Goal: Task Accomplishment & Management: Manage account settings

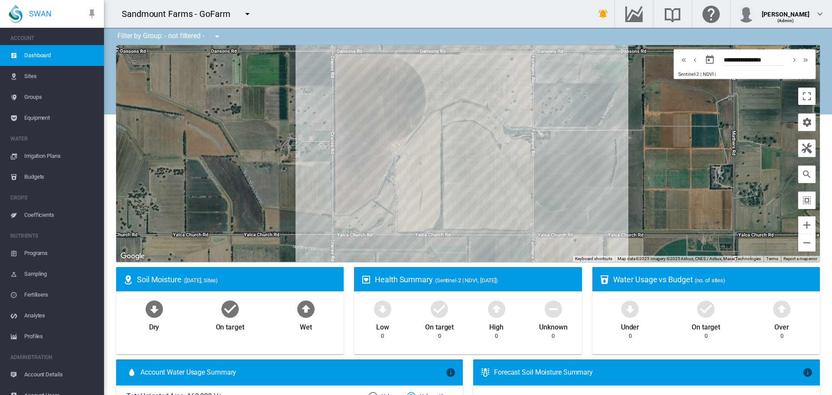
scroll to position [11, 0]
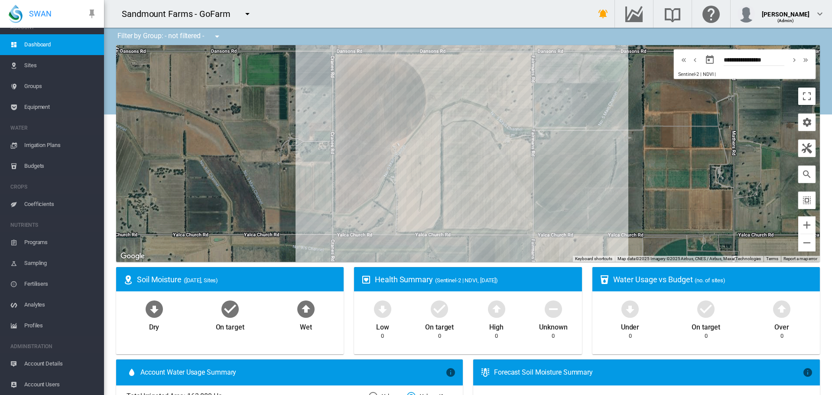
click at [244, 12] on md-icon "icon-menu-down" at bounding box center [247, 14] width 10 height 10
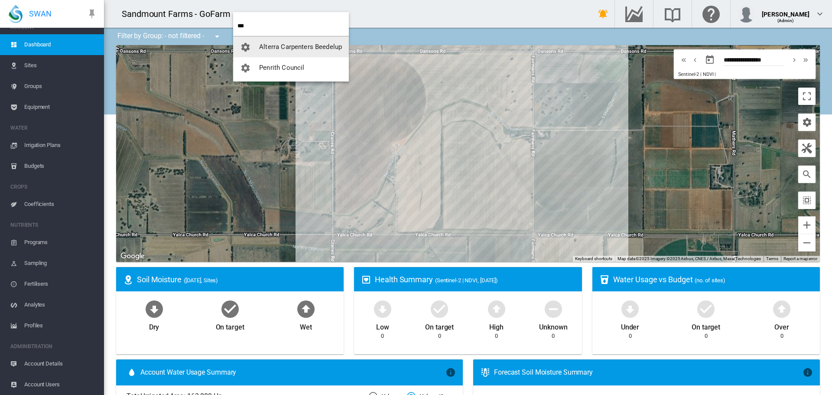
type input "***"
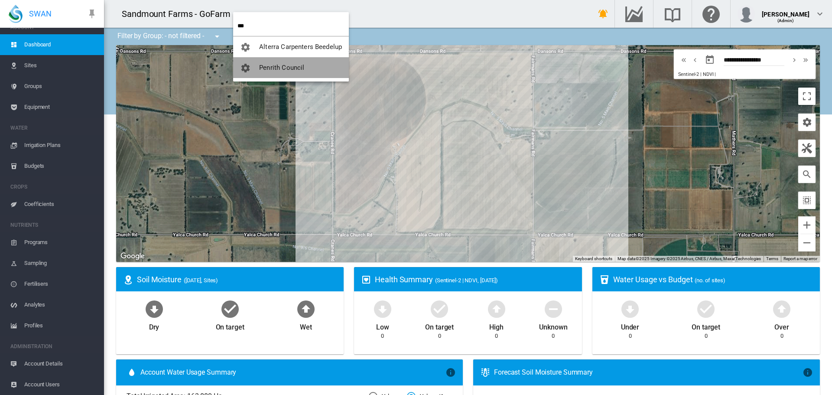
click at [308, 66] on button "Penrith Council" at bounding box center [291, 67] width 116 height 21
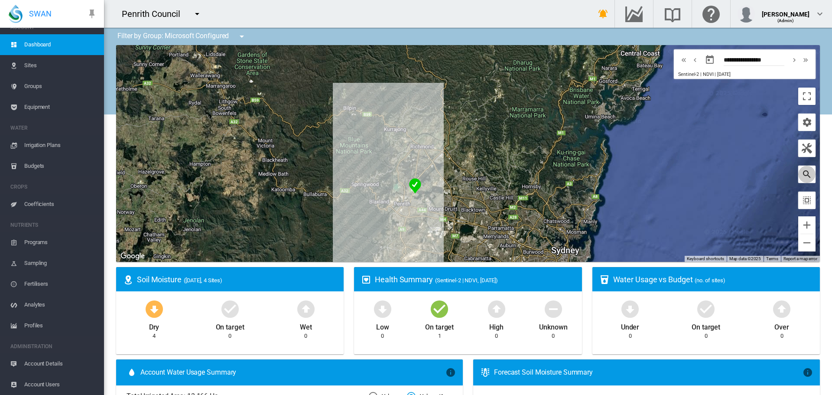
click at [805, 174] on md-icon "icon-magnify" at bounding box center [807, 174] width 10 height 10
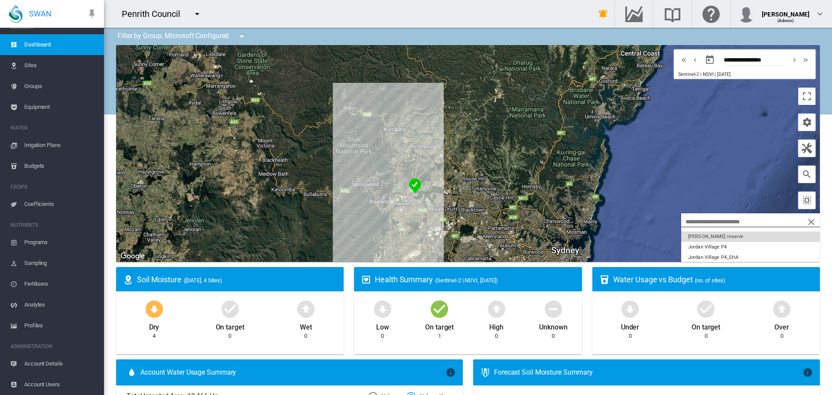
scroll to position [0, 0]
click at [703, 240] on button "Bradley reserve" at bounding box center [750, 236] width 139 height 10
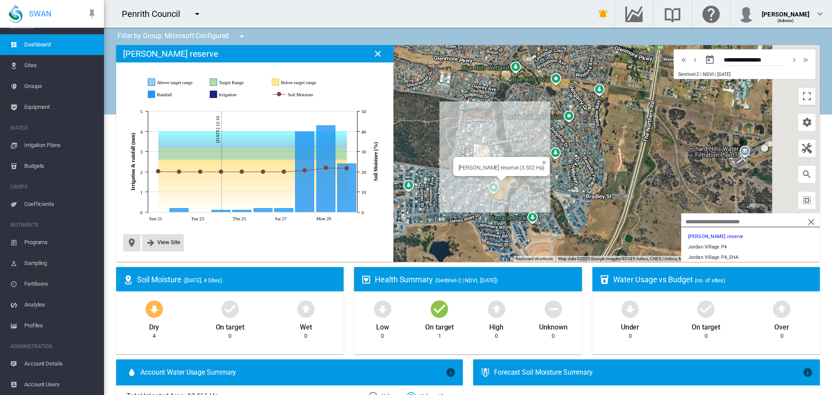
drag, startPoint x: 569, startPoint y: 160, endPoint x: 457, endPoint y: 169, distance: 112.2
click at [457, 169] on div "[PERSON_NAME] reserve (3.502 Ha)" at bounding box center [468, 153] width 704 height 217
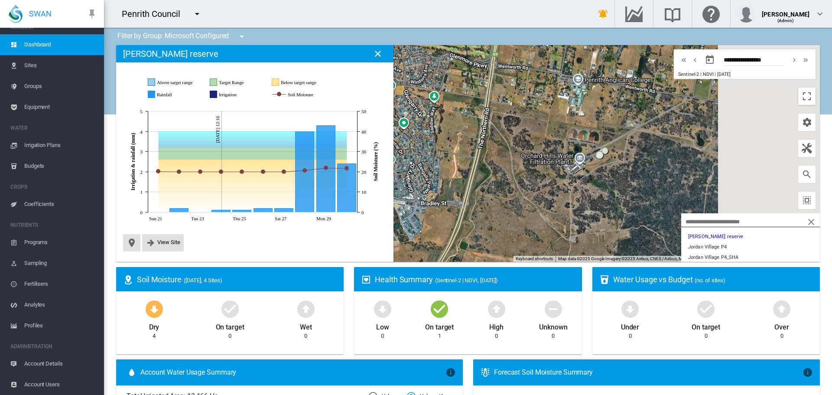
drag, startPoint x: 613, startPoint y: 175, endPoint x: 484, endPoint y: 181, distance: 129.7
click at [484, 181] on div "[PERSON_NAME] reserve (3.502 Ha)" at bounding box center [468, 153] width 704 height 217
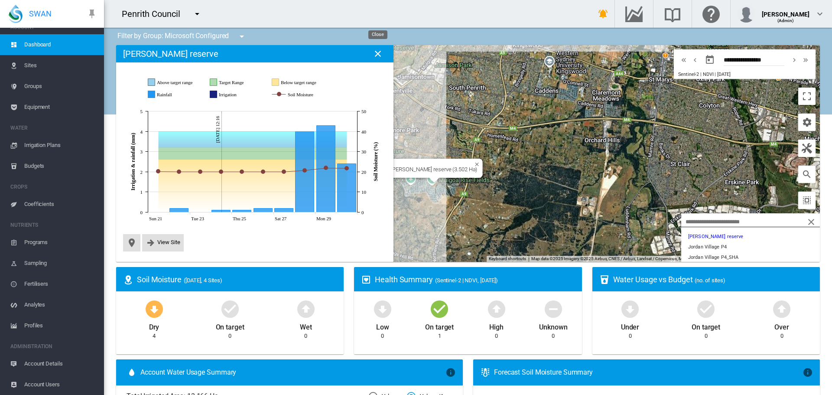
click at [378, 55] on md-icon "icon-close" at bounding box center [378, 54] width 10 height 10
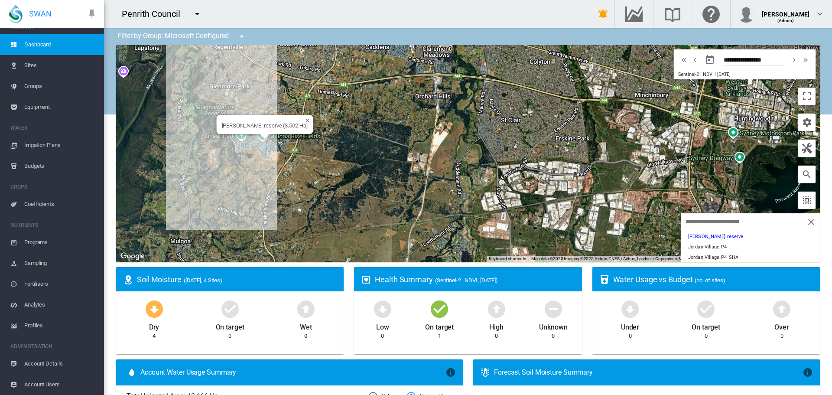
drag, startPoint x: 362, startPoint y: 186, endPoint x: 197, endPoint y: 144, distance: 170.0
click at [197, 144] on div "[PERSON_NAME] reserve (3.502 Ha)" at bounding box center [468, 153] width 704 height 217
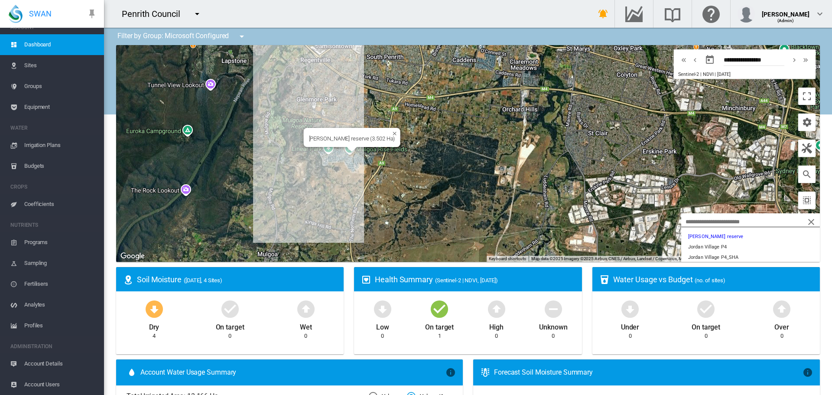
drag, startPoint x: 342, startPoint y: 170, endPoint x: 461, endPoint y: 185, distance: 119.7
click at [461, 185] on div "[PERSON_NAME] reserve (3.502 Ha)" at bounding box center [468, 153] width 704 height 217
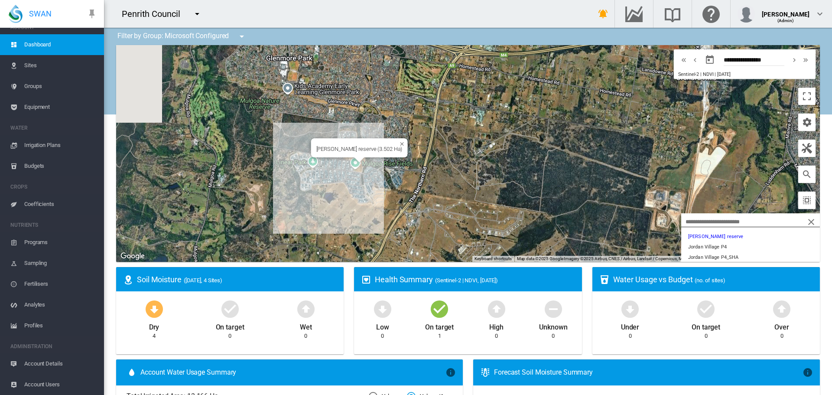
drag, startPoint x: 363, startPoint y: 135, endPoint x: 469, endPoint y: 176, distance: 114.3
click at [472, 176] on div "[PERSON_NAME] reserve (3.502 Ha)" at bounding box center [468, 153] width 704 height 217
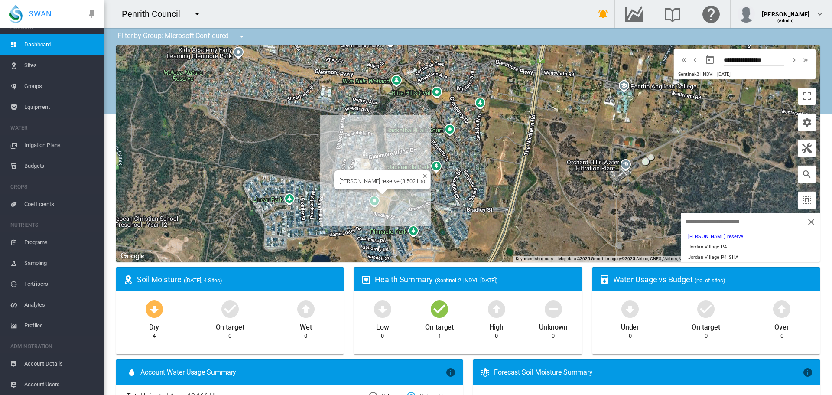
drag, startPoint x: 287, startPoint y: 160, endPoint x: 326, endPoint y: 212, distance: 64.9
click at [326, 212] on div "[PERSON_NAME] reserve (3.502 Ha)" at bounding box center [468, 153] width 704 height 217
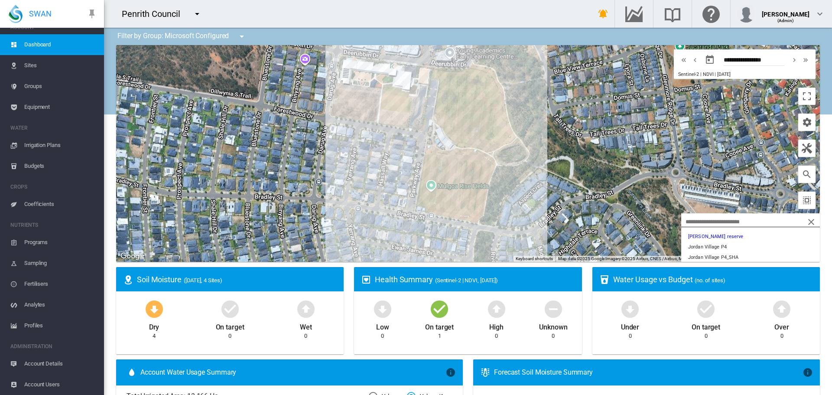
drag, startPoint x: 518, startPoint y: 179, endPoint x: 612, endPoint y: 194, distance: 94.8
click at [612, 194] on div at bounding box center [468, 153] width 704 height 217
click at [805, 127] on md-icon "icon-cog" at bounding box center [807, 122] width 10 height 10
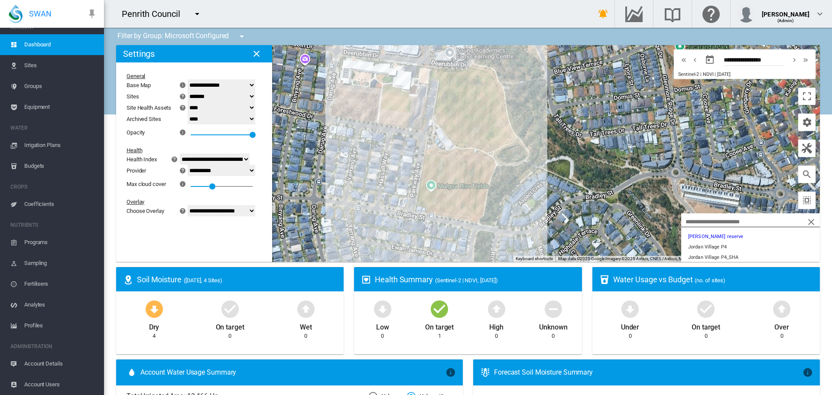
click at [221, 213] on select "**********" at bounding box center [222, 210] width 68 height 11
select select "********"
click at [193, 205] on select "**********" at bounding box center [222, 210] width 68 height 11
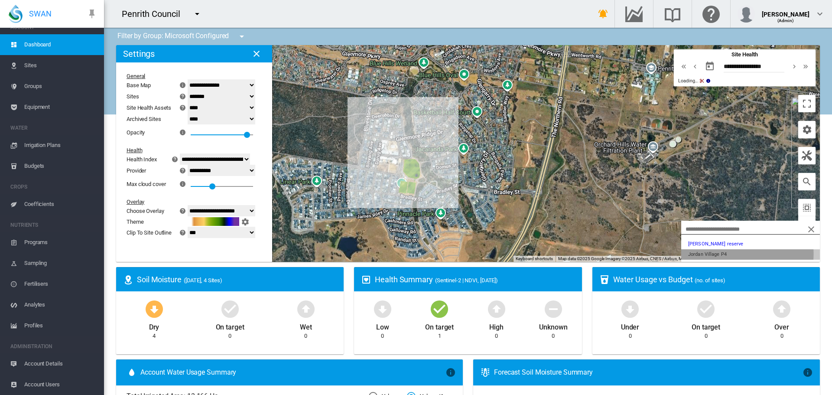
click at [711, 254] on button "Jordan Village P4" at bounding box center [750, 254] width 139 height 10
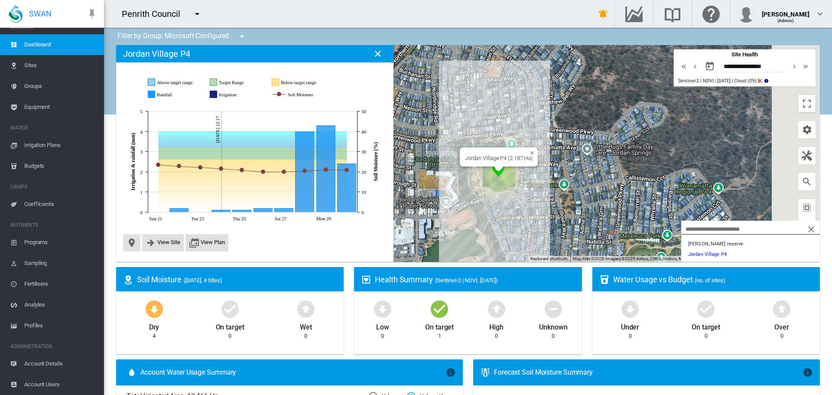
drag, startPoint x: 591, startPoint y: 202, endPoint x: 443, endPoint y: 220, distance: 148.8
click at [443, 220] on div "Jordan Village P4 (2.187 Ha)" at bounding box center [468, 153] width 704 height 217
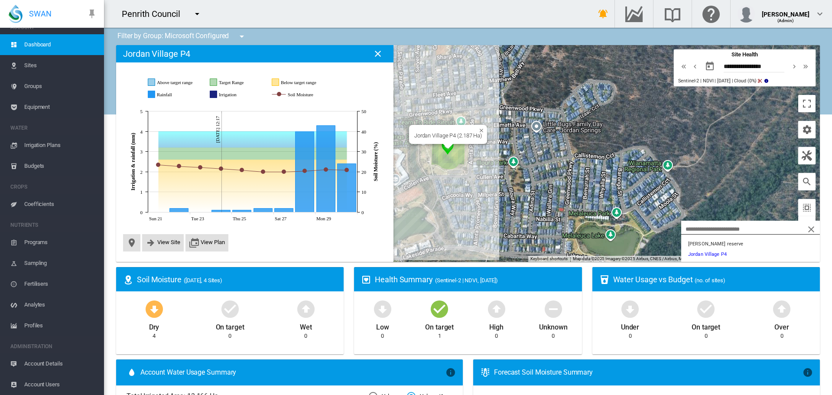
drag, startPoint x: 504, startPoint y: 208, endPoint x: 466, endPoint y: 185, distance: 43.9
click at [466, 185] on div "Jordan Village P4 (2.187 Ha)" at bounding box center [468, 153] width 704 height 217
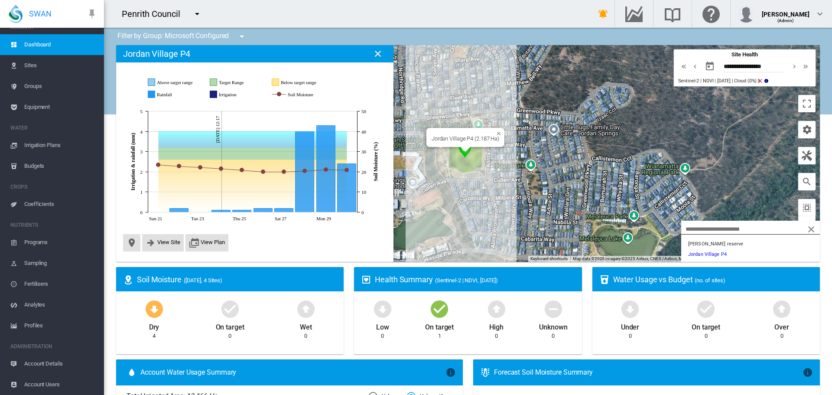
drag, startPoint x: 489, startPoint y: 192, endPoint x: 536, endPoint y: 204, distance: 48.5
click at [536, 204] on div "Jordan Village P4 (2.187 Ha)" at bounding box center [468, 153] width 704 height 217
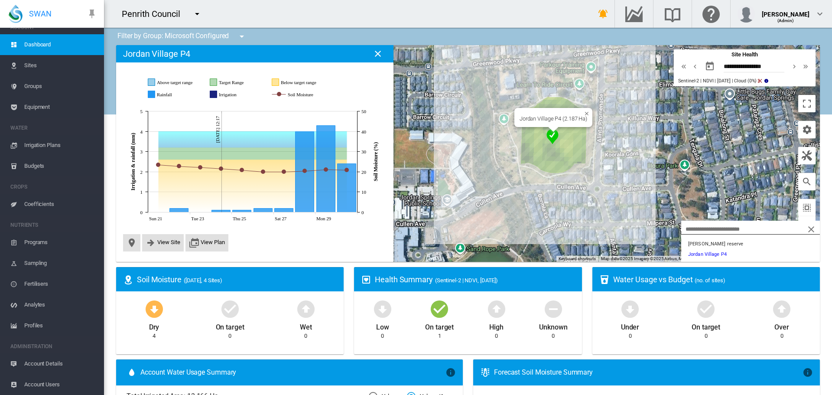
click at [57, 147] on span "Irrigation Plans" at bounding box center [60, 145] width 73 height 21
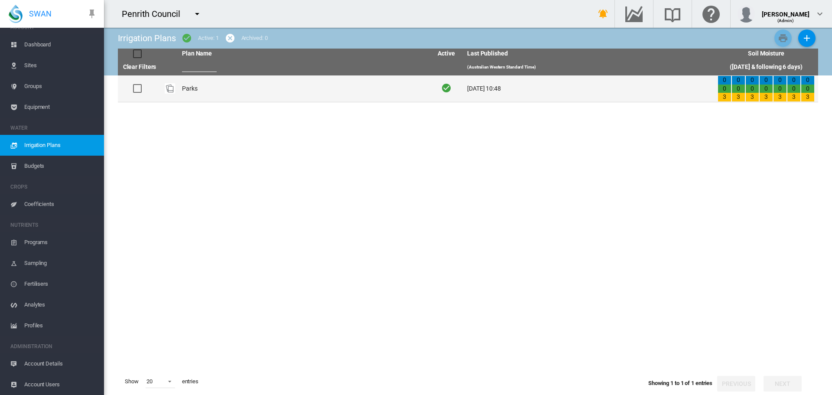
click at [205, 91] on td "Parks" at bounding box center [304, 88] width 251 height 26
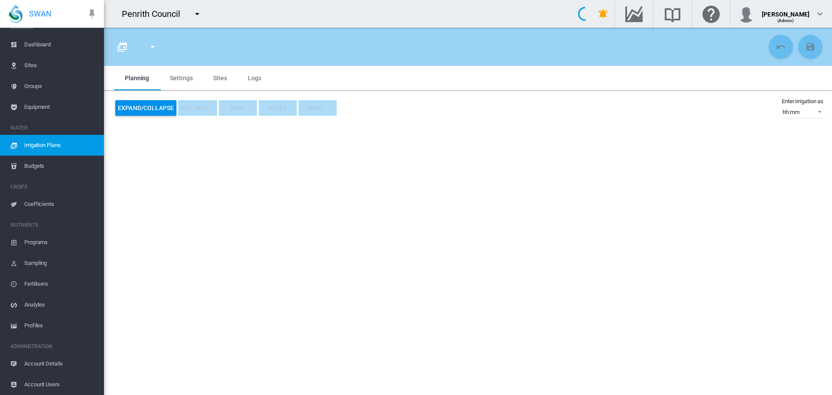
type input "*****"
type input "*"
type input "******"
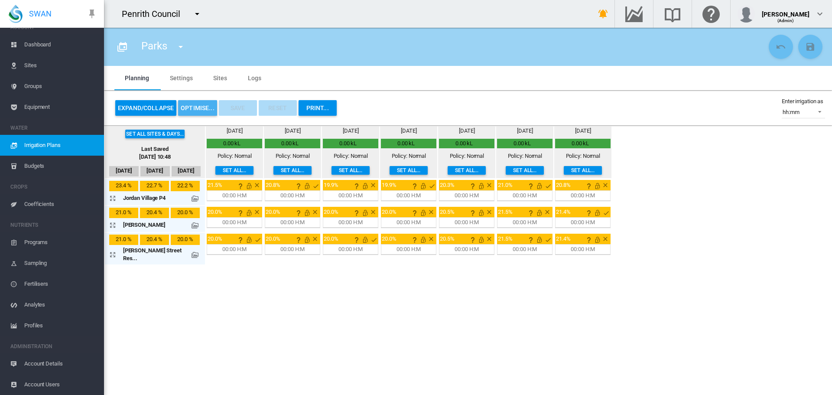
click at [196, 107] on button "OPTIMISE..." at bounding box center [197, 108] width 39 height 16
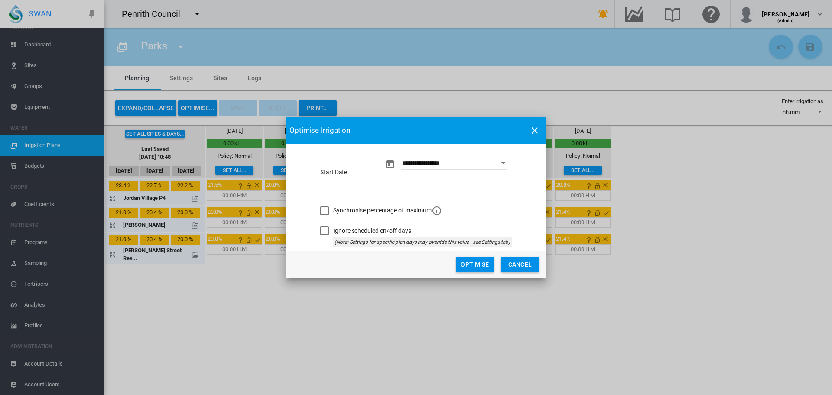
click at [482, 265] on button "Optimise" at bounding box center [475, 265] width 38 height 16
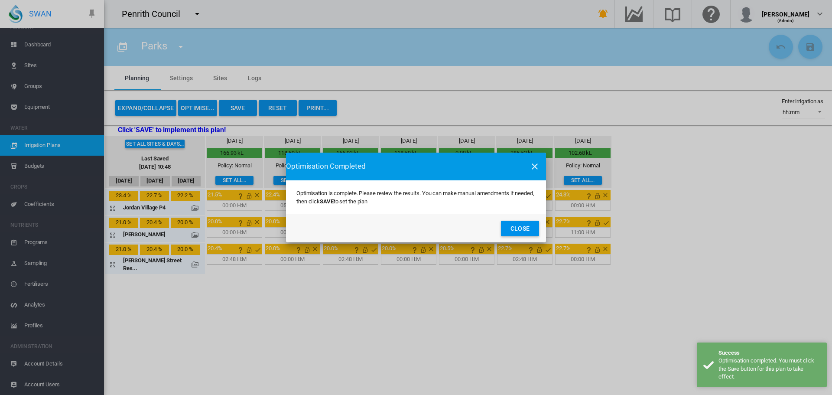
click at [521, 225] on button "Close" at bounding box center [520, 229] width 38 height 16
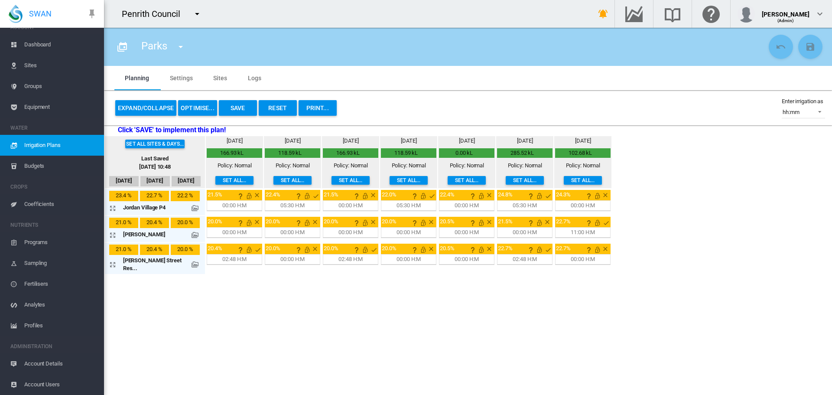
click at [114, 208] on md-icon "icon-arrow-expand" at bounding box center [114, 208] width 10 height 10
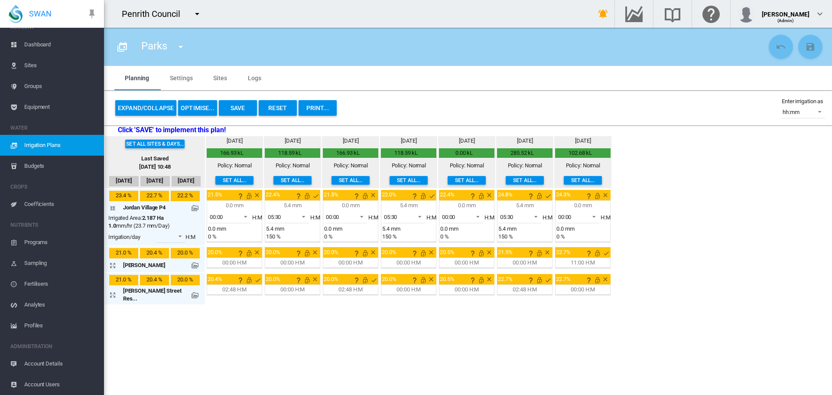
click at [192, 207] on md-icon at bounding box center [195, 208] width 7 height 7
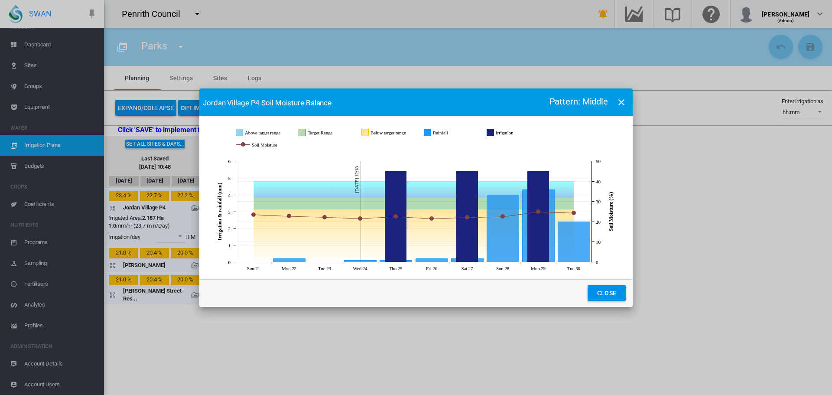
click at [620, 107] on button "JavaScript chart ..." at bounding box center [621, 102] width 17 height 17
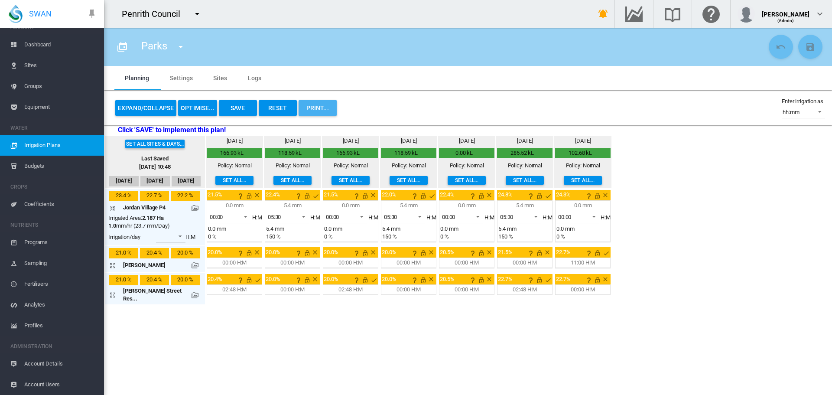
click at [323, 111] on button "PRINT..." at bounding box center [318, 108] width 38 height 16
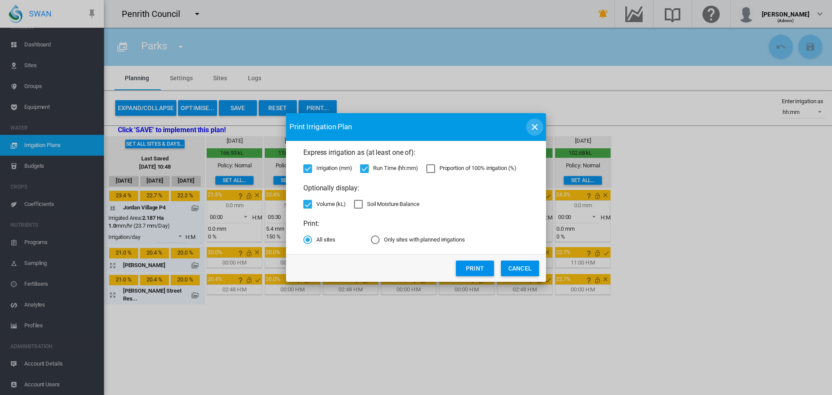
click at [536, 126] on md-icon "icon-close" at bounding box center [535, 127] width 10 height 10
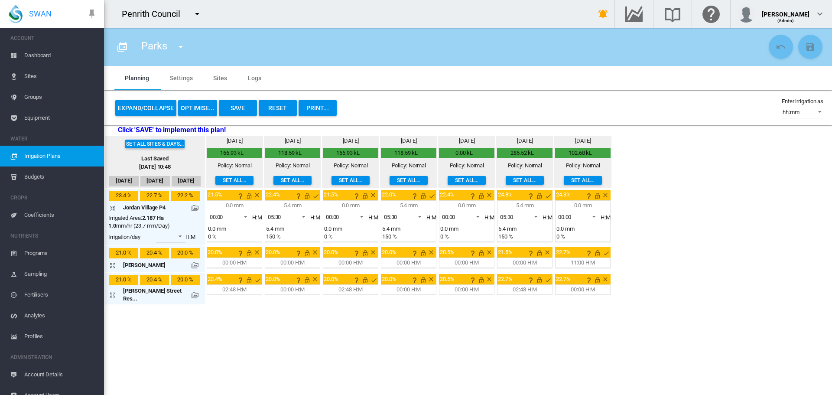
click at [69, 58] on span "Dashboard" at bounding box center [60, 55] width 73 height 21
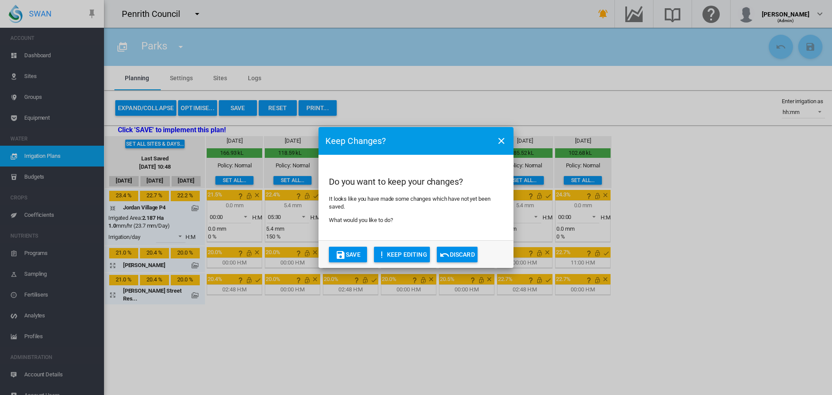
click at [442, 254] on md-icon "icon-undo" at bounding box center [445, 255] width 10 height 10
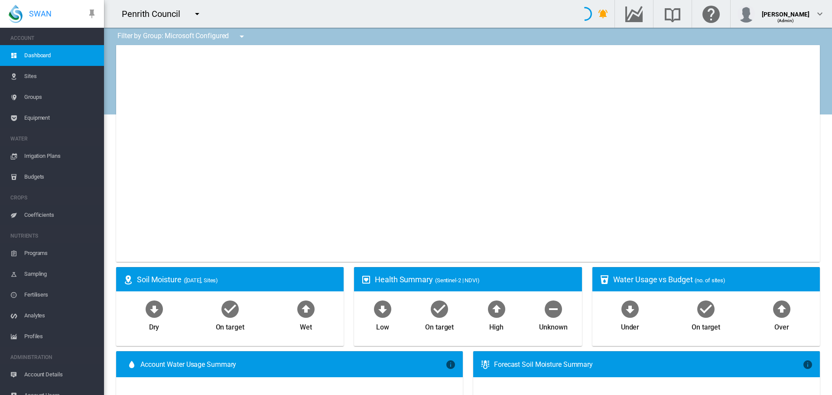
type input "**********"
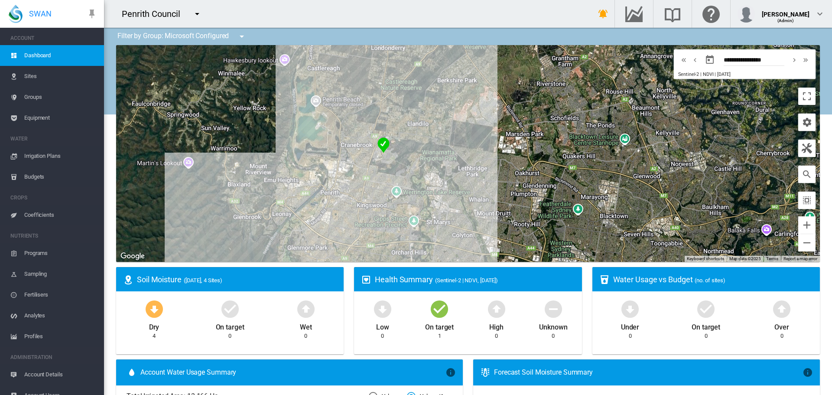
click at [37, 71] on span "Sites" at bounding box center [60, 76] width 73 height 21
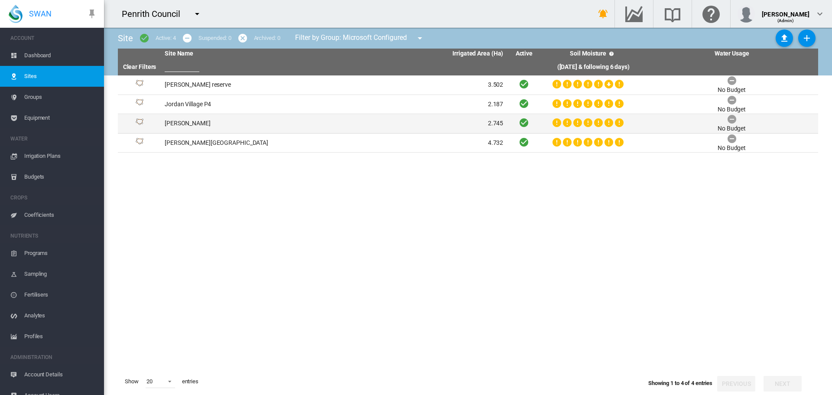
click at [212, 119] on td "[PERSON_NAME]" at bounding box center [247, 123] width 173 height 19
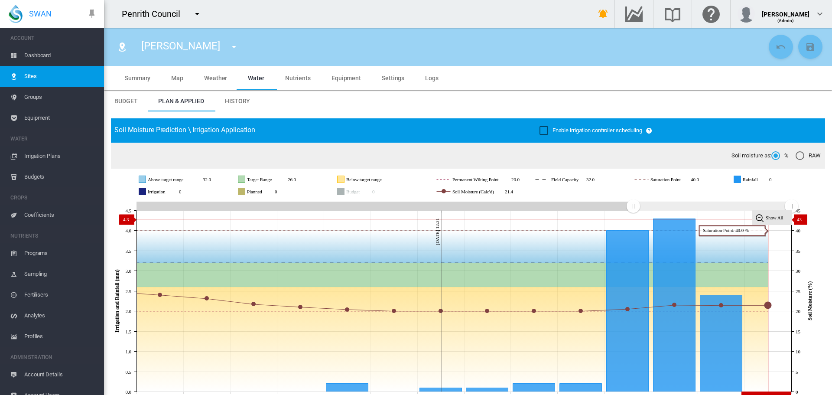
click at [777, 219] on tspan "Show All" at bounding box center [775, 217] width 18 height 5
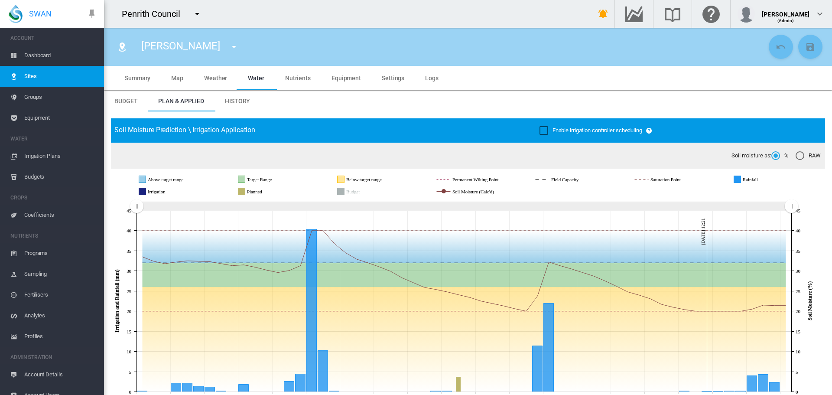
scroll to position [11, 0]
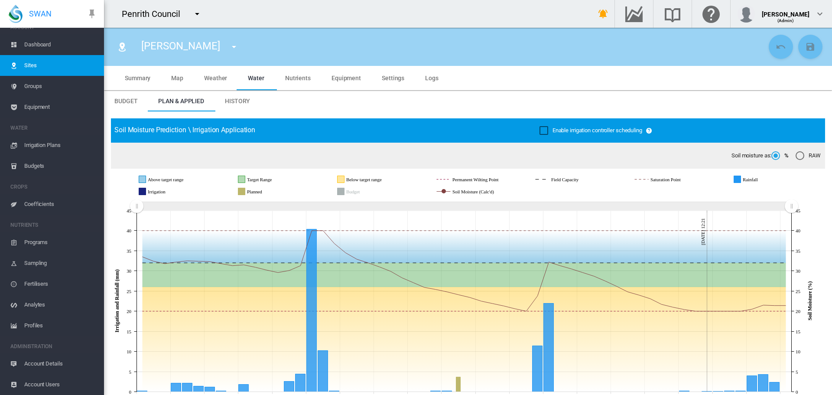
click at [56, 379] on span "Account Users" at bounding box center [60, 384] width 73 height 21
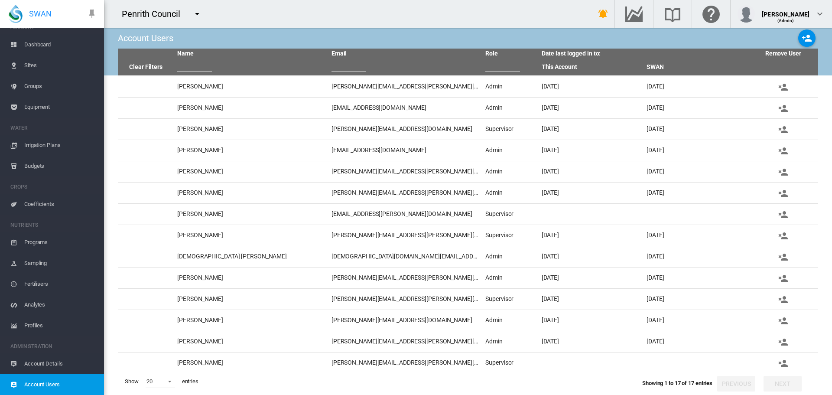
scroll to position [68, 0]
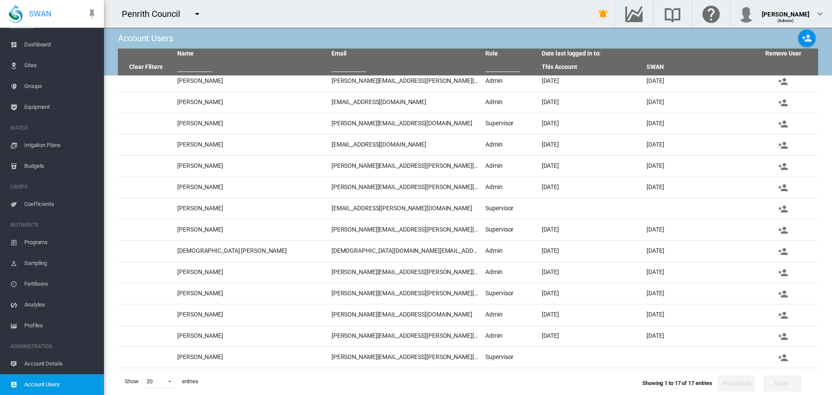
click at [804, 39] on md-icon "icon-account-plus" at bounding box center [807, 38] width 10 height 10
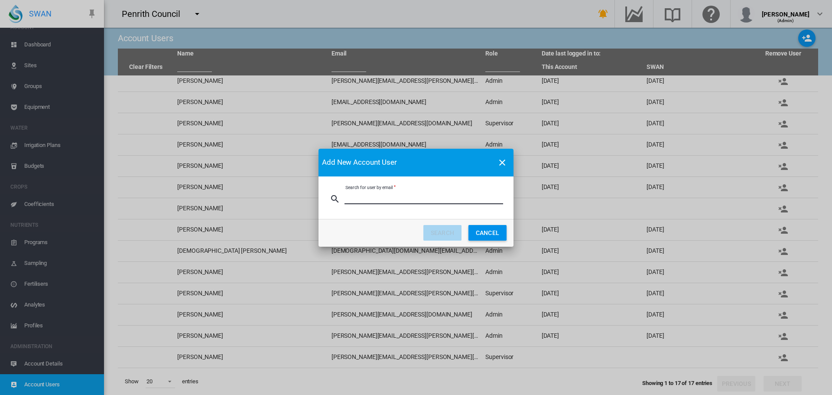
paste input "**********"
type input "**********"
click at [441, 230] on button "SEARCH" at bounding box center [442, 233] width 38 height 16
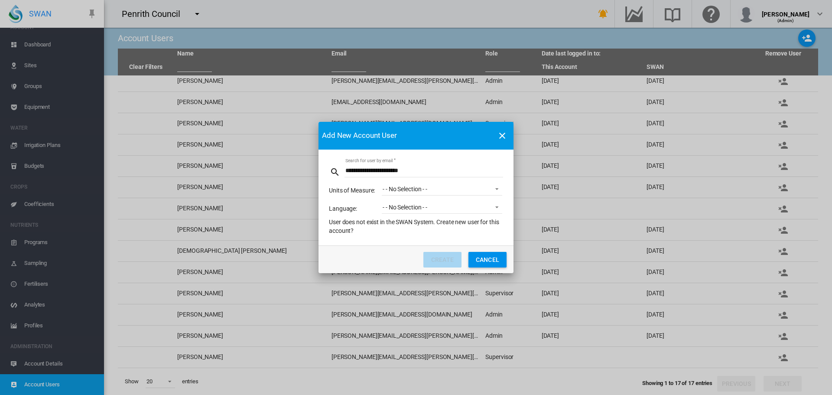
click at [433, 189] on span "- - No Selection - -" at bounding box center [435, 189] width 105 height 9
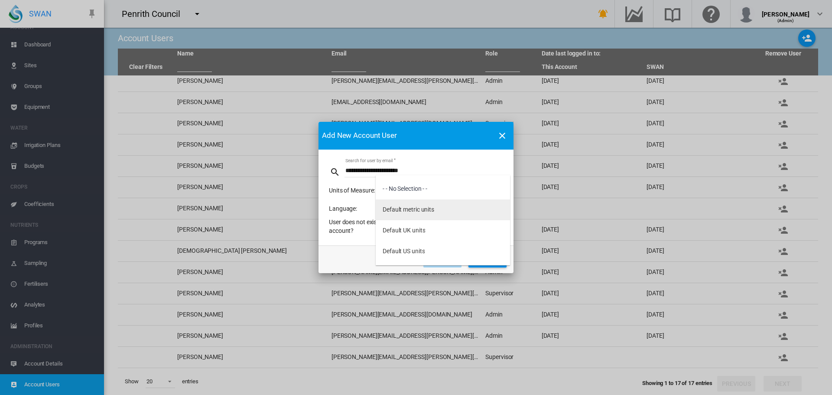
click at [426, 209] on div "Default metric units" at bounding box center [409, 209] width 52 height 9
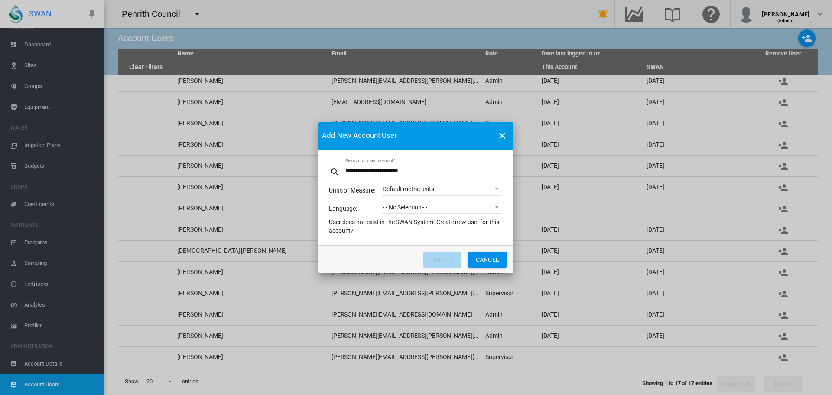
click at [426, 210] on div "- - No Selection - -" at bounding box center [405, 207] width 45 height 7
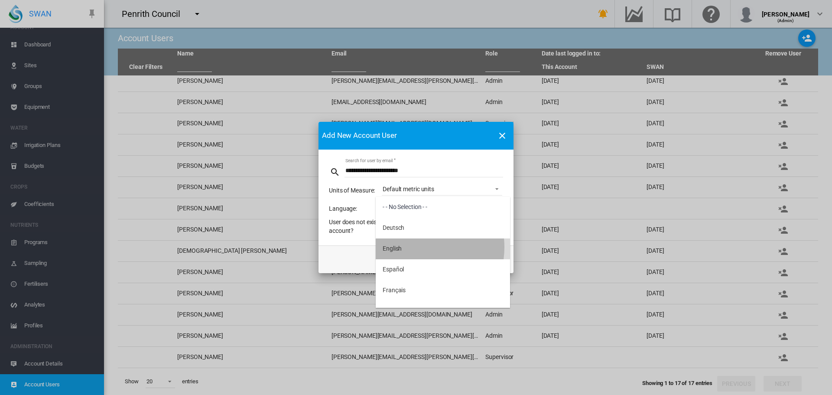
click at [418, 247] on md-option "English" at bounding box center [443, 248] width 134 height 21
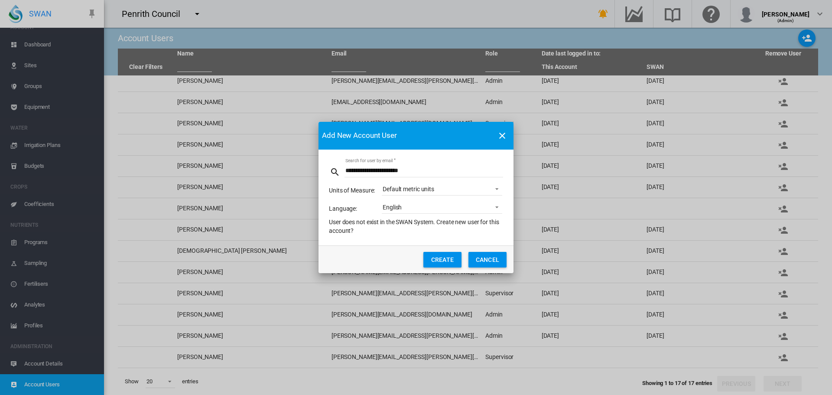
click at [453, 260] on button "CREATE" at bounding box center [442, 260] width 38 height 16
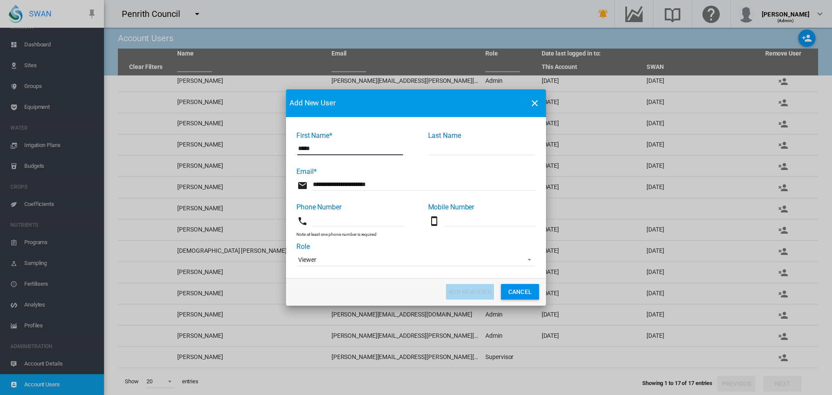
type input "*****"
click at [468, 144] on input "First Name* ..." at bounding box center [482, 148] width 106 height 13
type input "*****"
click at [328, 218] on input "First Name* ..." at bounding box center [358, 219] width 92 height 13
type input "*"
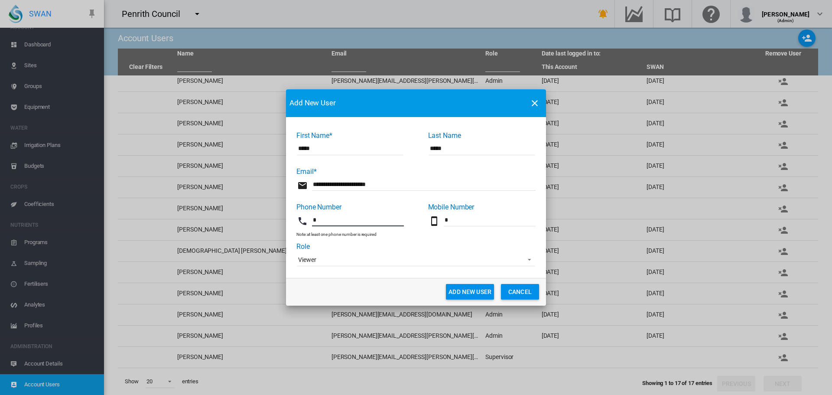
type input "*"
click at [340, 252] on md-input-container "Viewer Admin Supervisor Agronomist Operator Viewer" at bounding box center [415, 259] width 239 height 15
click at [342, 259] on span "Viewer" at bounding box center [409, 260] width 222 height 9
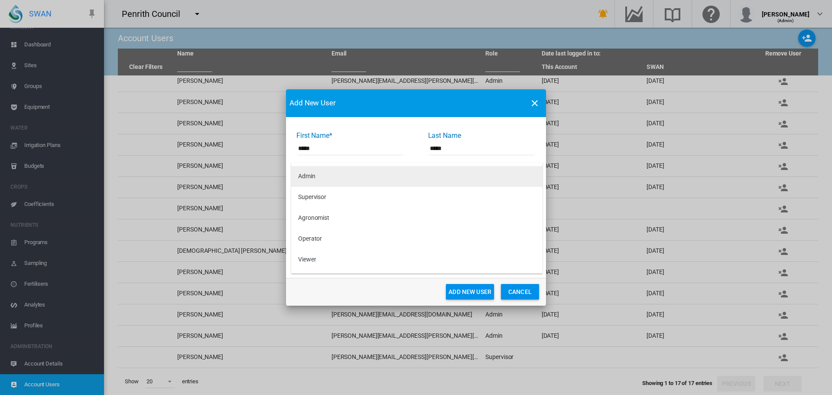
click at [323, 176] on md-option "Admin" at bounding box center [416, 176] width 251 height 21
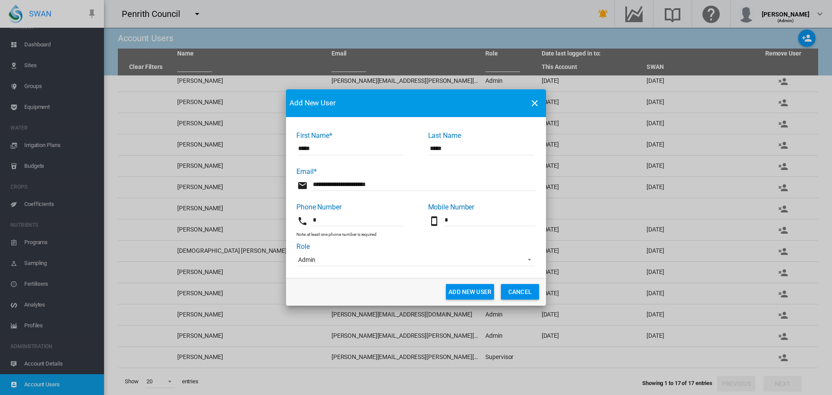
click at [473, 285] on button "Add New User" at bounding box center [470, 292] width 48 height 16
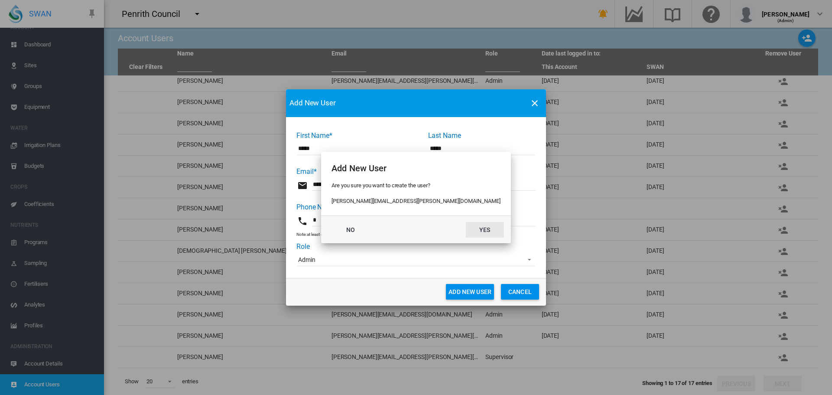
click at [466, 225] on button "Yes" at bounding box center [485, 230] width 38 height 16
